Goal: Task Accomplishment & Management: Manage account settings

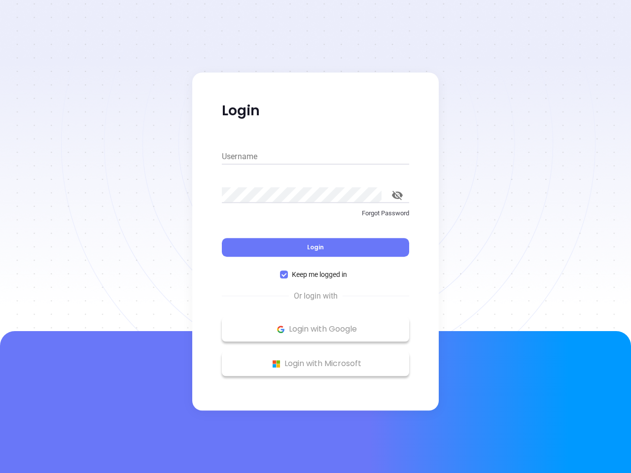
click at [315, 237] on div "Login" at bounding box center [315, 241] width 187 height 31
click at [315, 157] on input "Username" at bounding box center [315, 157] width 187 height 16
click at [397, 195] on icon "toggle password visibility" at bounding box center [397, 195] width 11 height 9
click at [315, 247] on span "Login" at bounding box center [315, 247] width 17 height 8
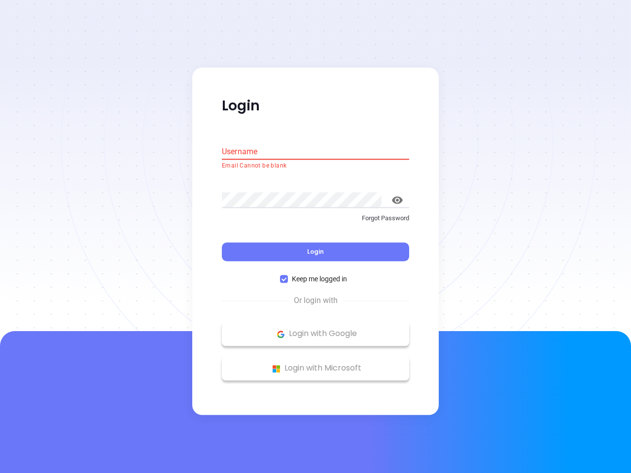
click at [315, 275] on span "Keep me logged in" at bounding box center [319, 279] width 63 height 11
click at [288, 276] on input "Keep me logged in" at bounding box center [284, 280] width 8 height 8
checkbox input "false"
click at [315, 329] on p "Login with Google" at bounding box center [315, 334] width 177 height 15
click at [315, 364] on p "Login with Microsoft" at bounding box center [315, 368] width 177 height 15
